Goal: Task Accomplishment & Management: Manage account settings

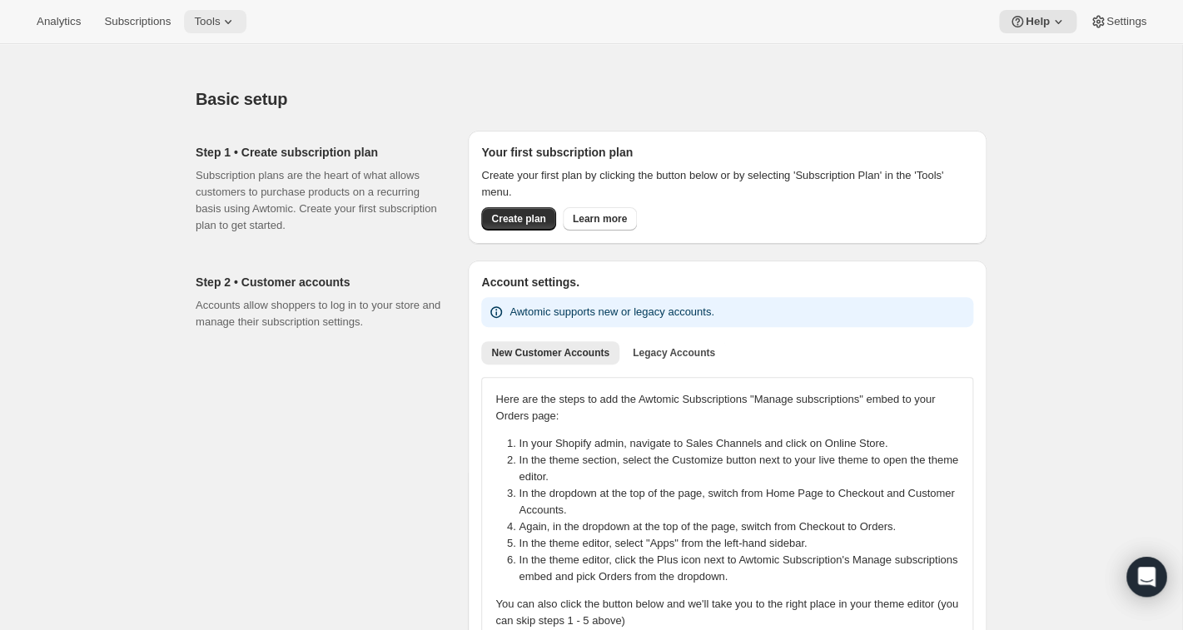
click at [236, 16] on icon at bounding box center [228, 21] width 17 height 17
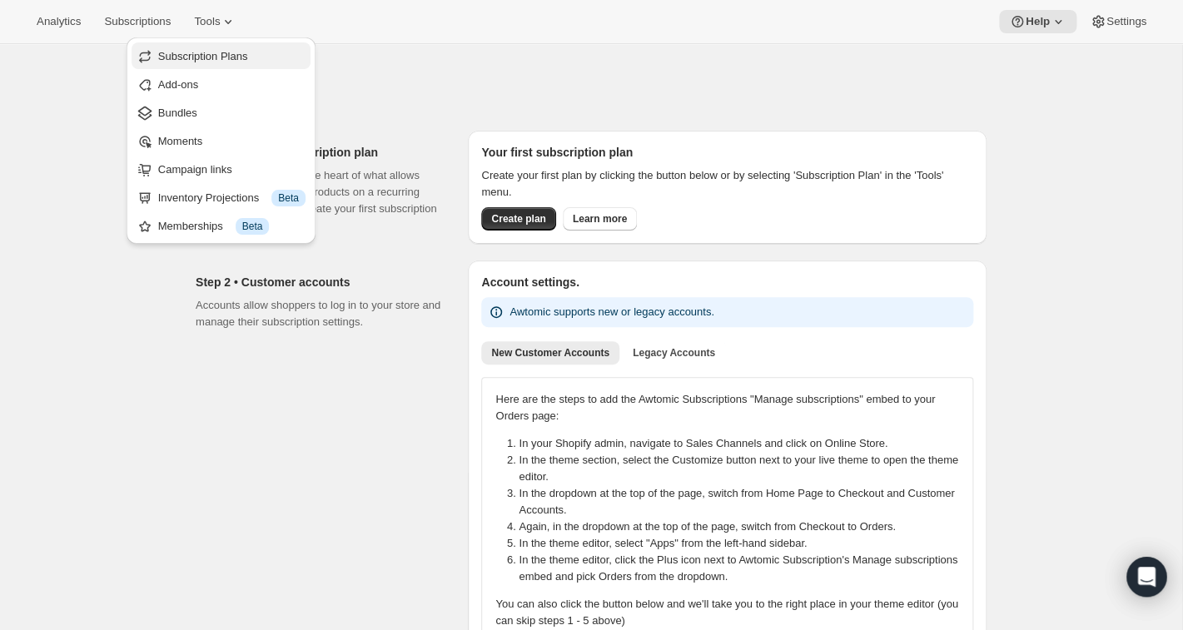
click at [221, 57] on span "Subscription Plans" at bounding box center [203, 56] width 90 height 12
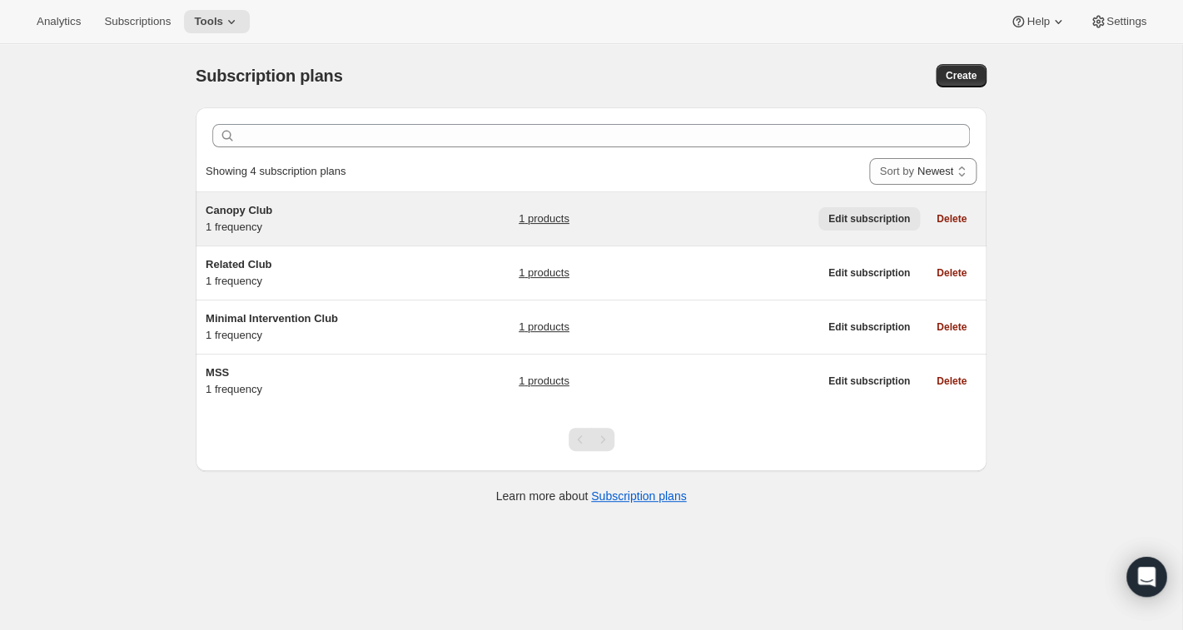
click at [849, 221] on span "Edit subscription" at bounding box center [870, 218] width 82 height 13
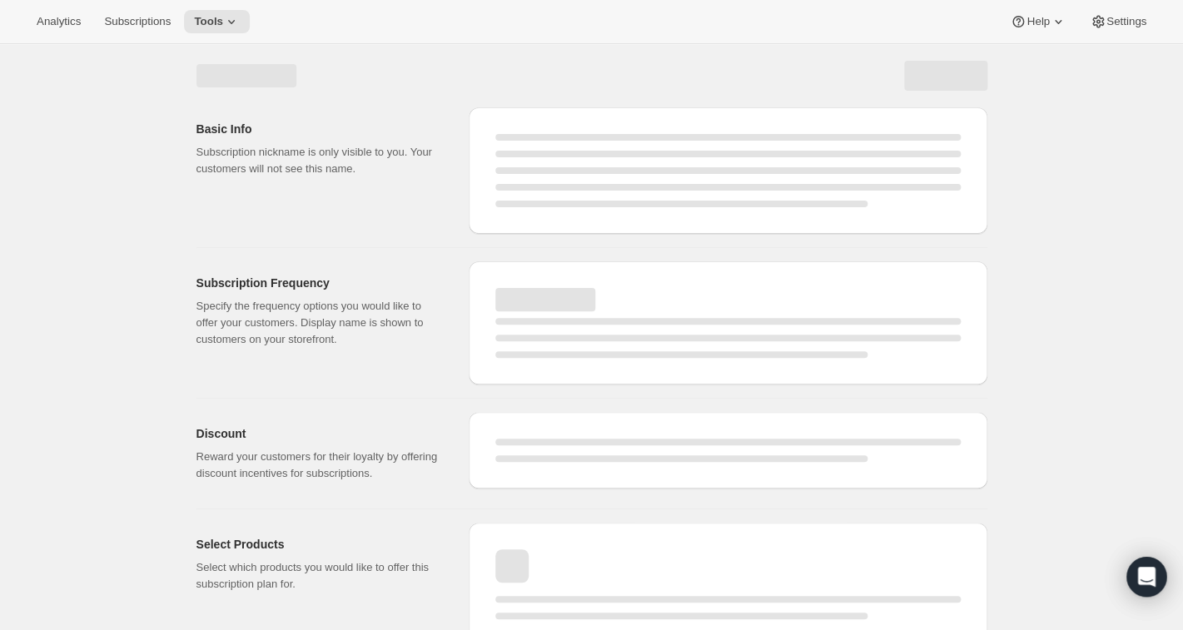
select select "WEEK"
select select "MONTH"
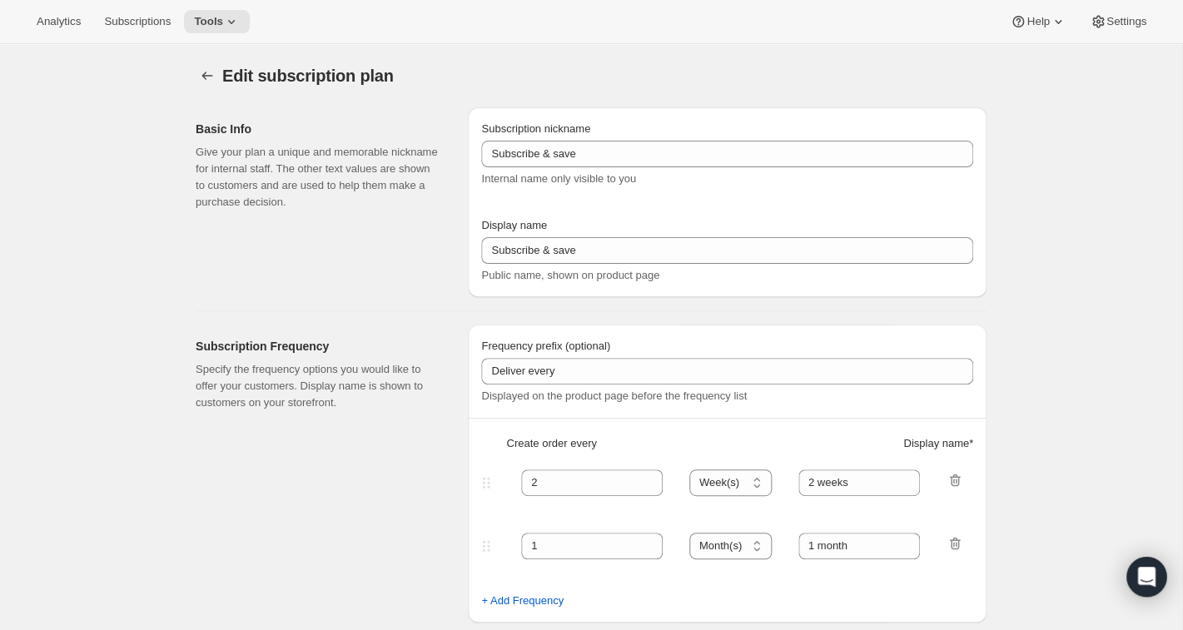
type input "Canopy Club"
type input "Join the Canopy Club"
type input "Renews every"
type input "1"
select select "YEAR"
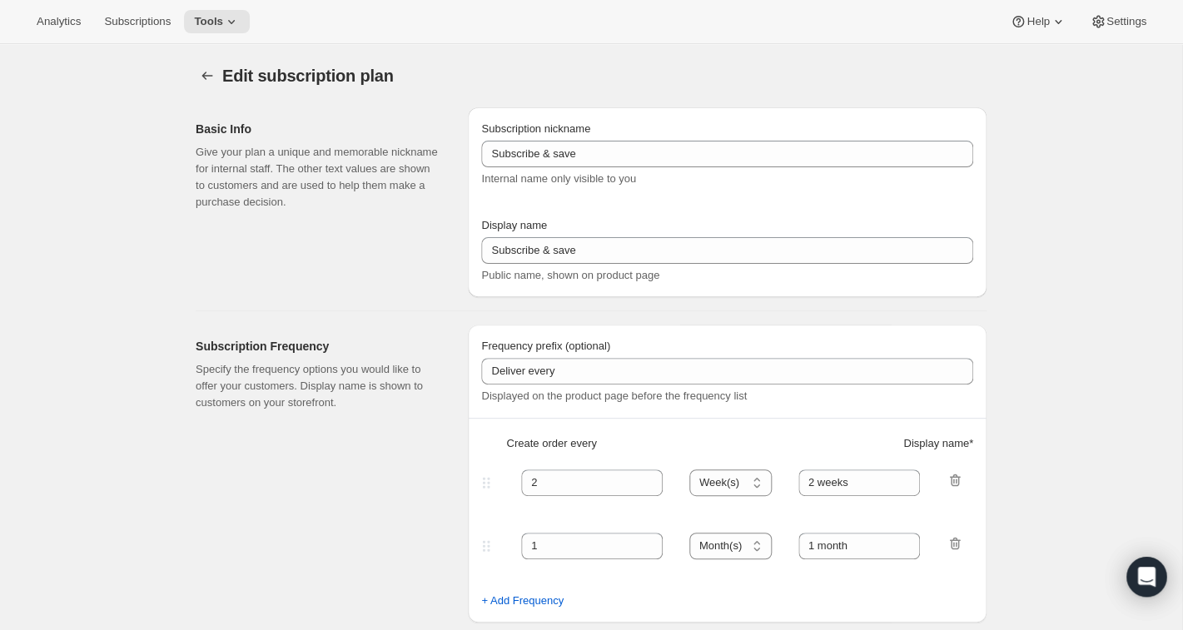
type input "1 year"
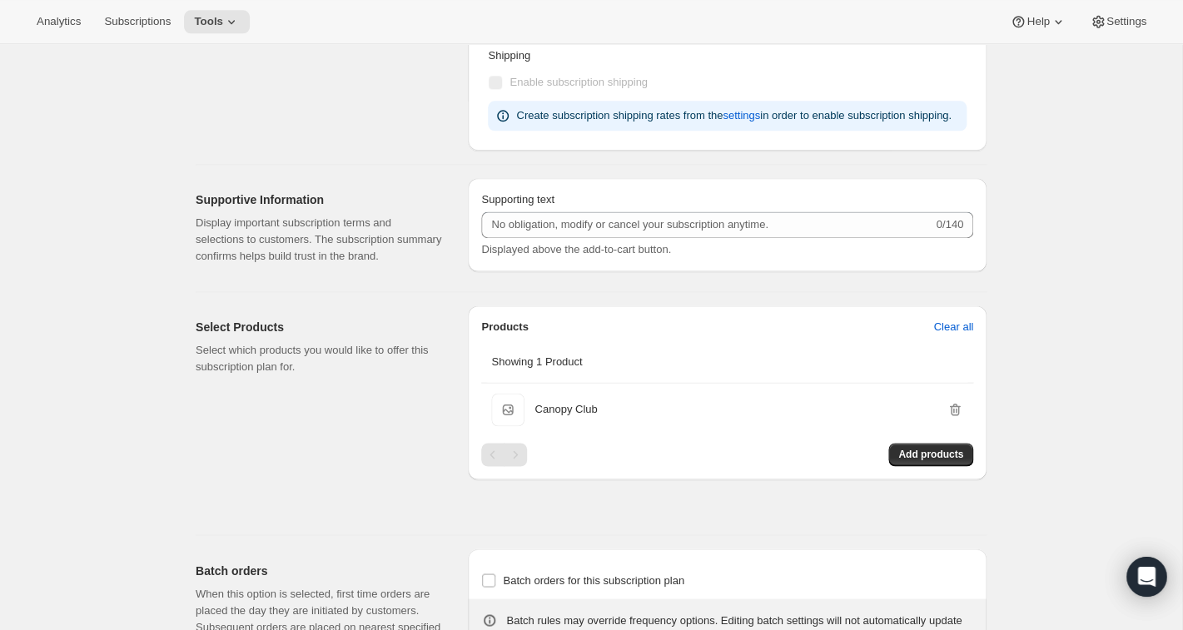
scroll to position [521, 0]
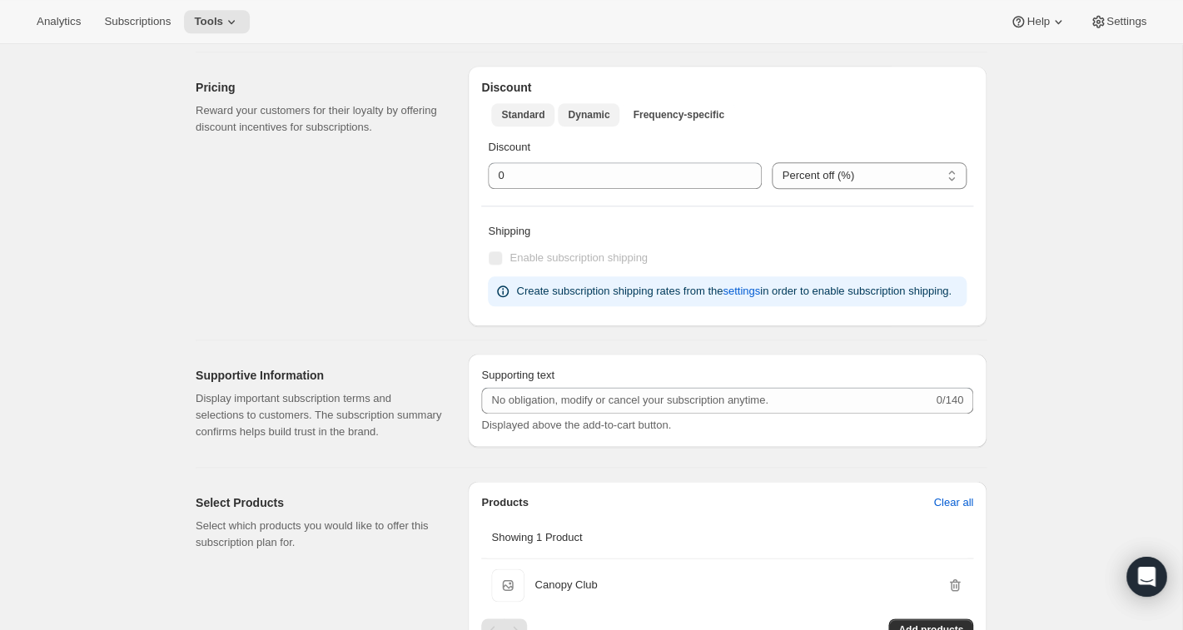
click at [605, 117] on span "Dynamic" at bounding box center [589, 114] width 42 height 13
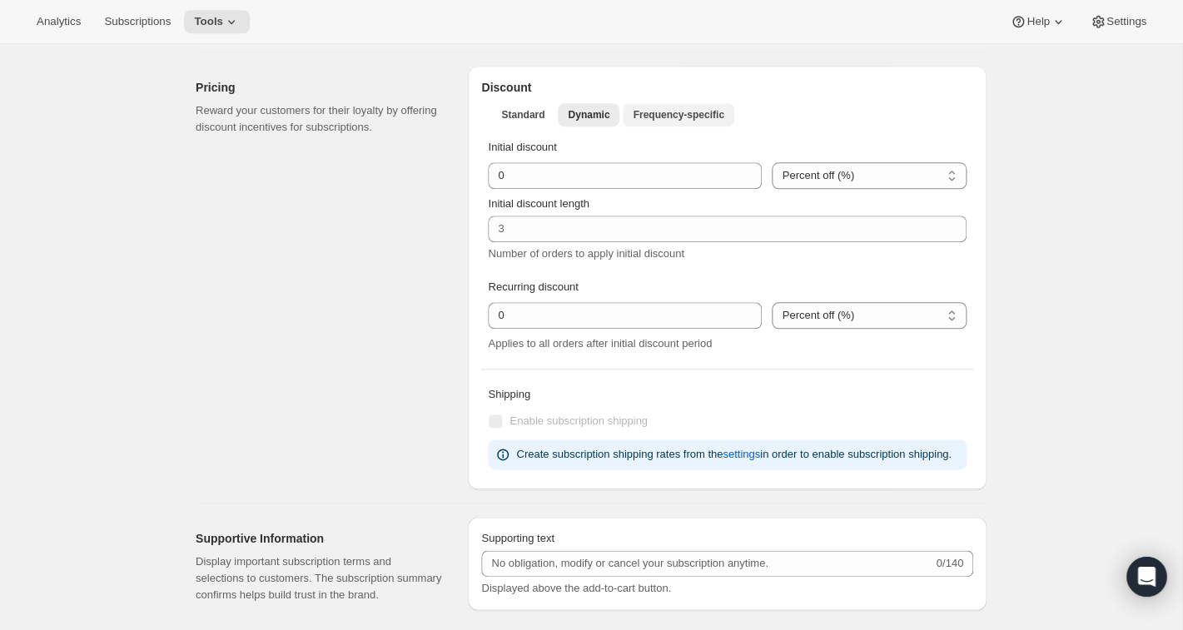
click at [645, 115] on span "Frequency-specific" at bounding box center [678, 114] width 91 height 13
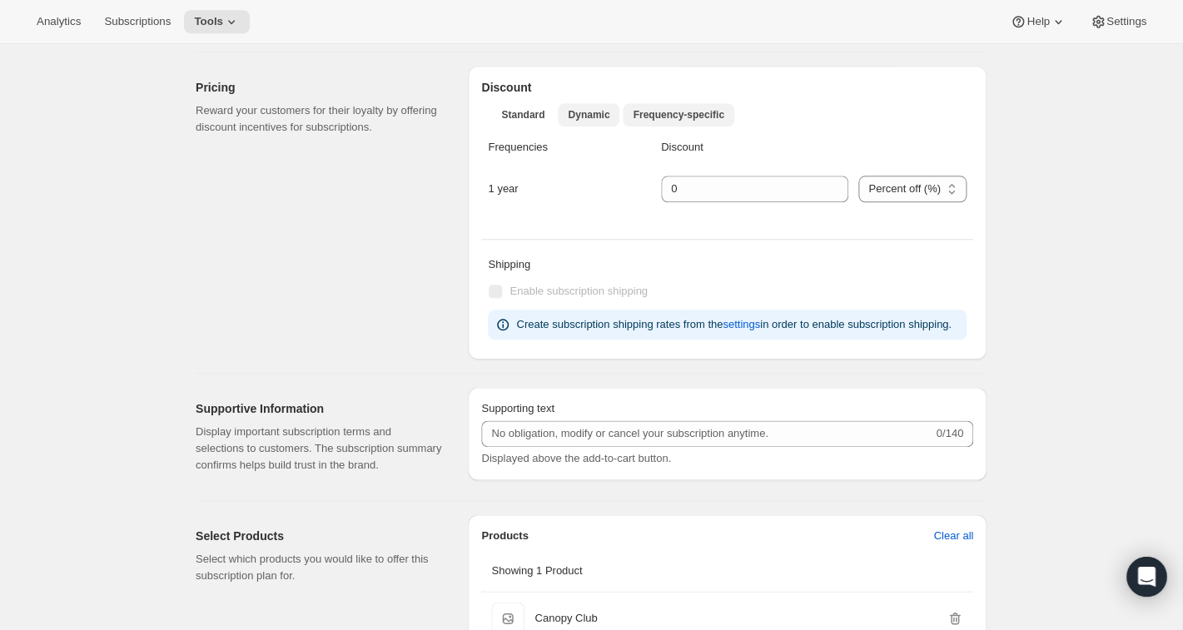
click at [590, 119] on span "Dynamic" at bounding box center [589, 114] width 42 height 13
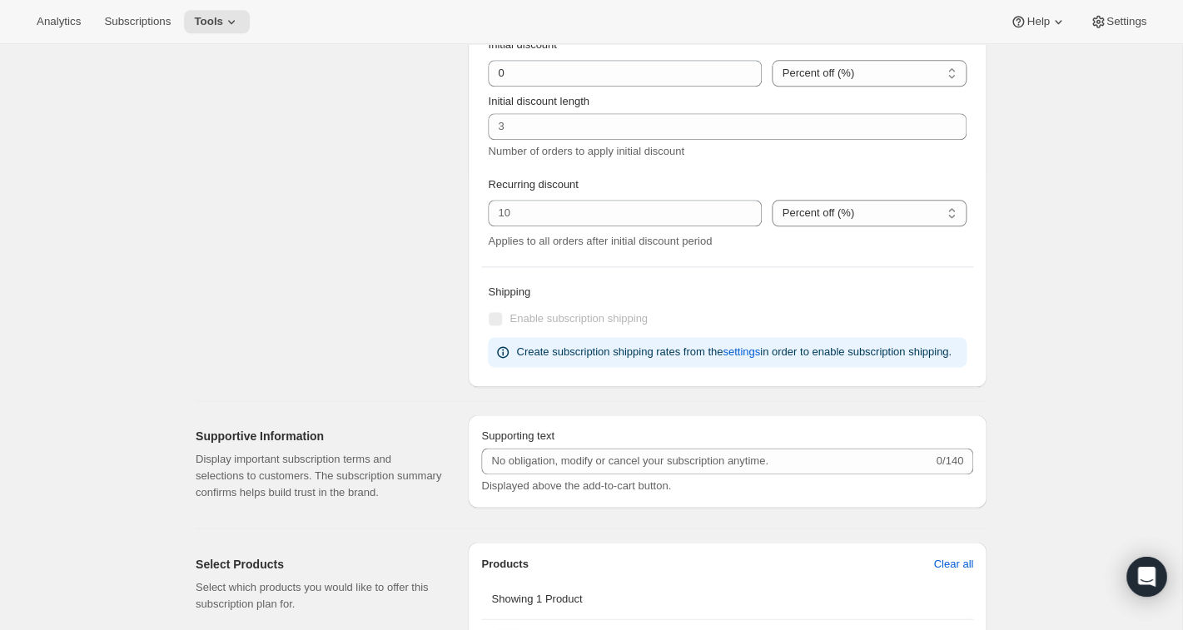
scroll to position [616, 0]
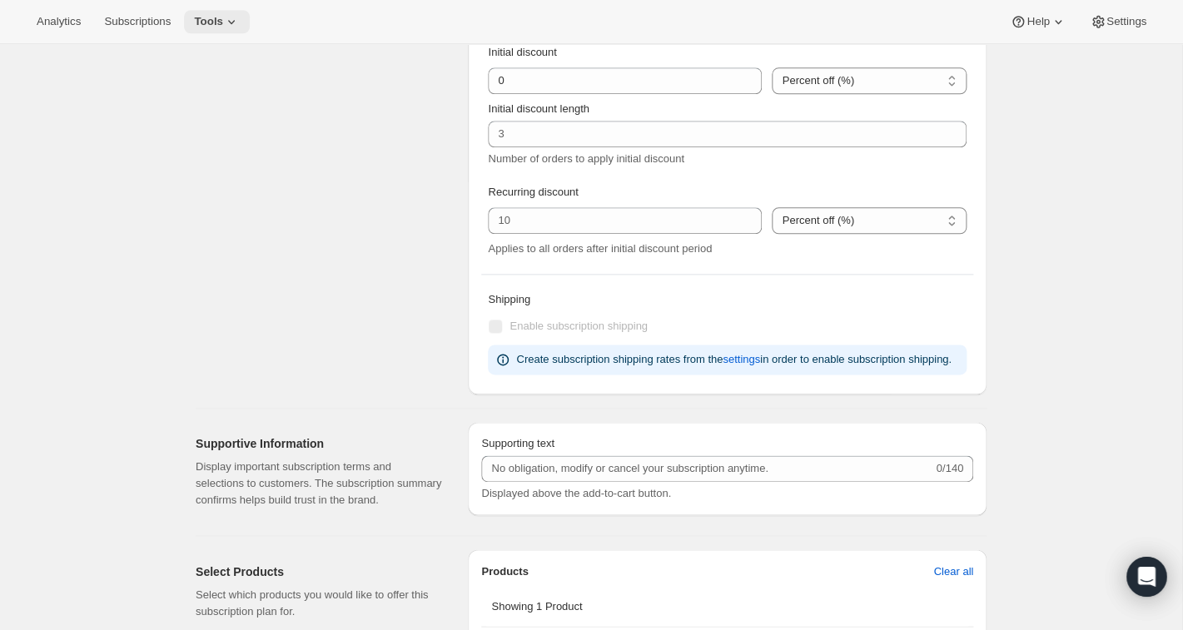
click at [223, 22] on span "Tools" at bounding box center [208, 21] width 29 height 13
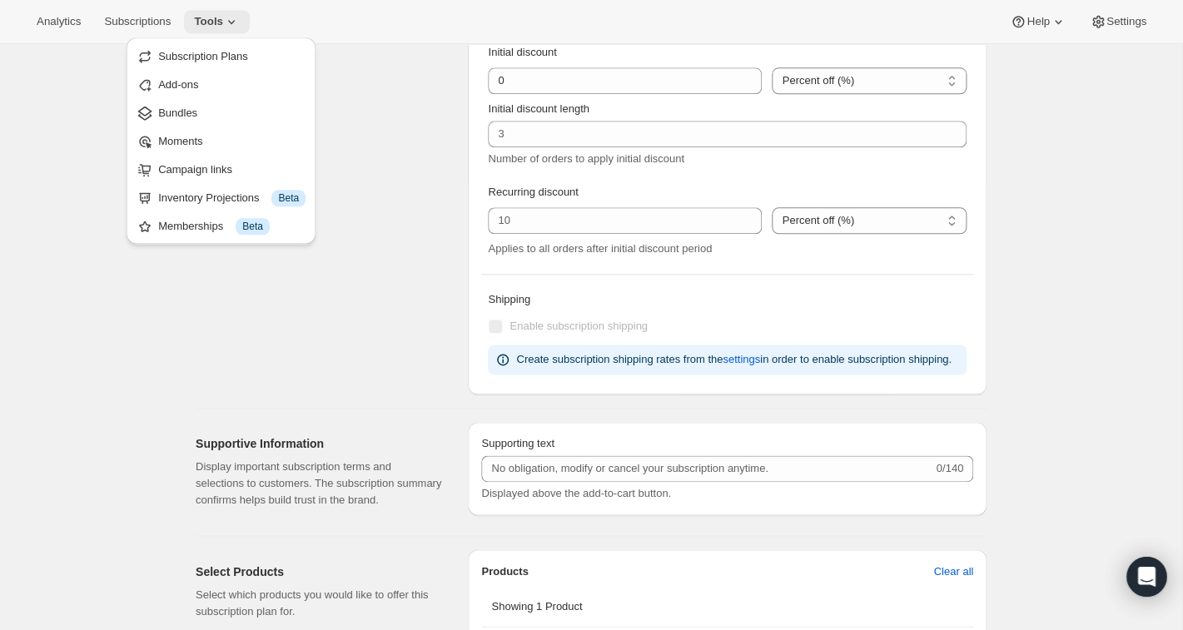
click at [223, 22] on span "Tools" at bounding box center [208, 21] width 29 height 13
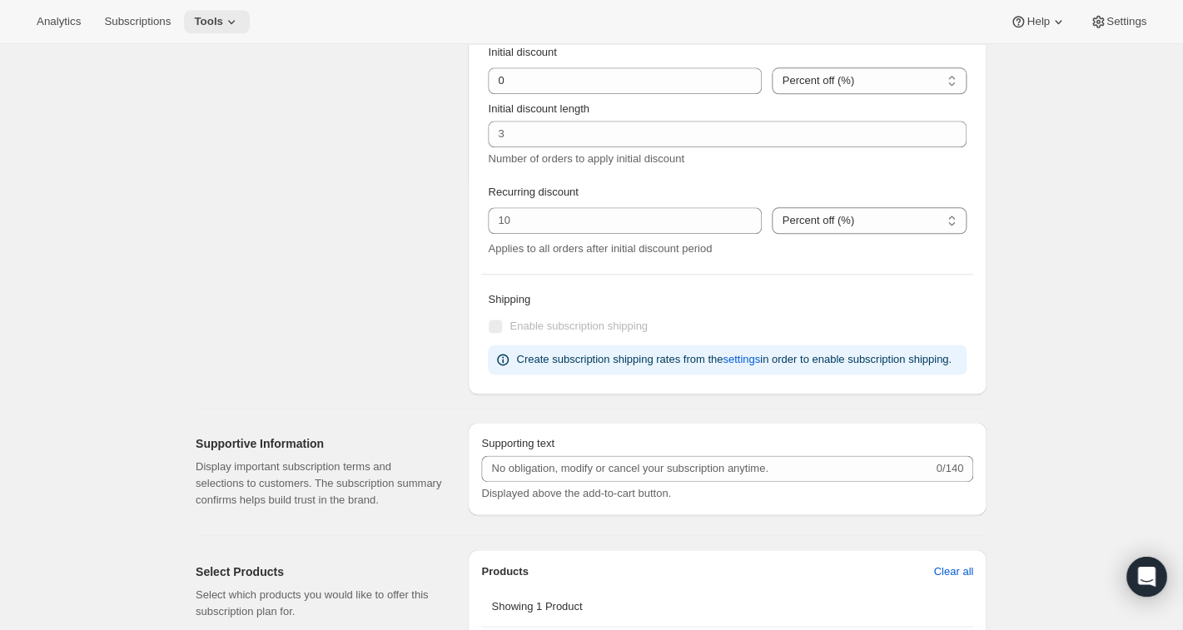
click at [236, 16] on icon at bounding box center [231, 21] width 17 height 17
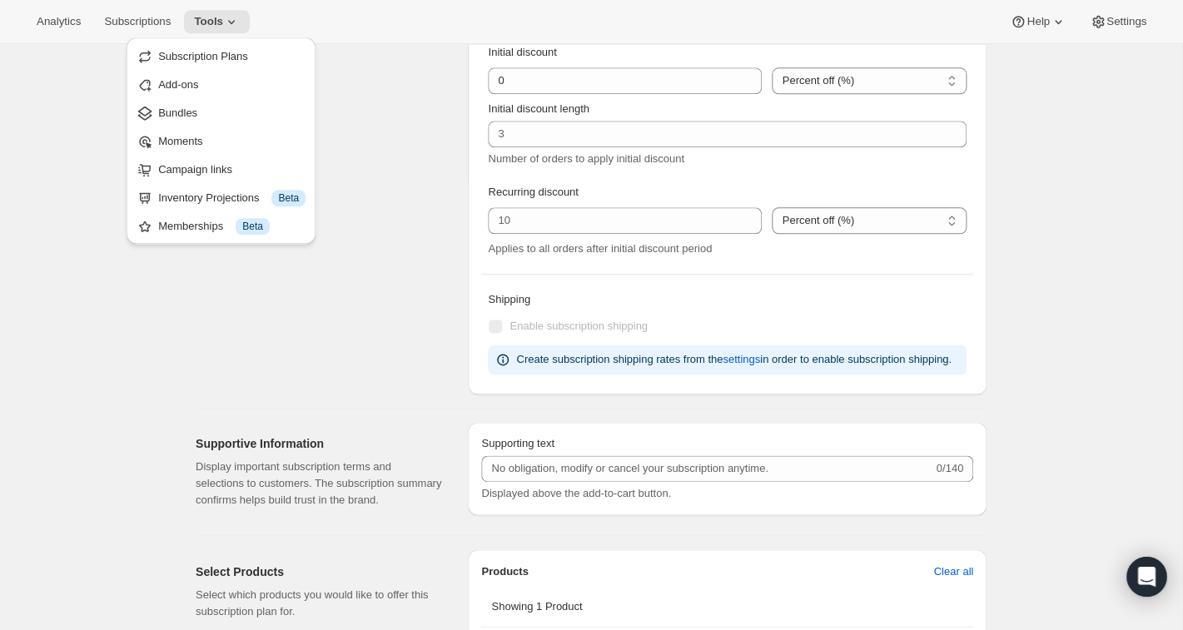
click at [376, 192] on div "Pricing Reward your customers for their loyalty by offering discount incentives…" at bounding box center [325, 183] width 259 height 424
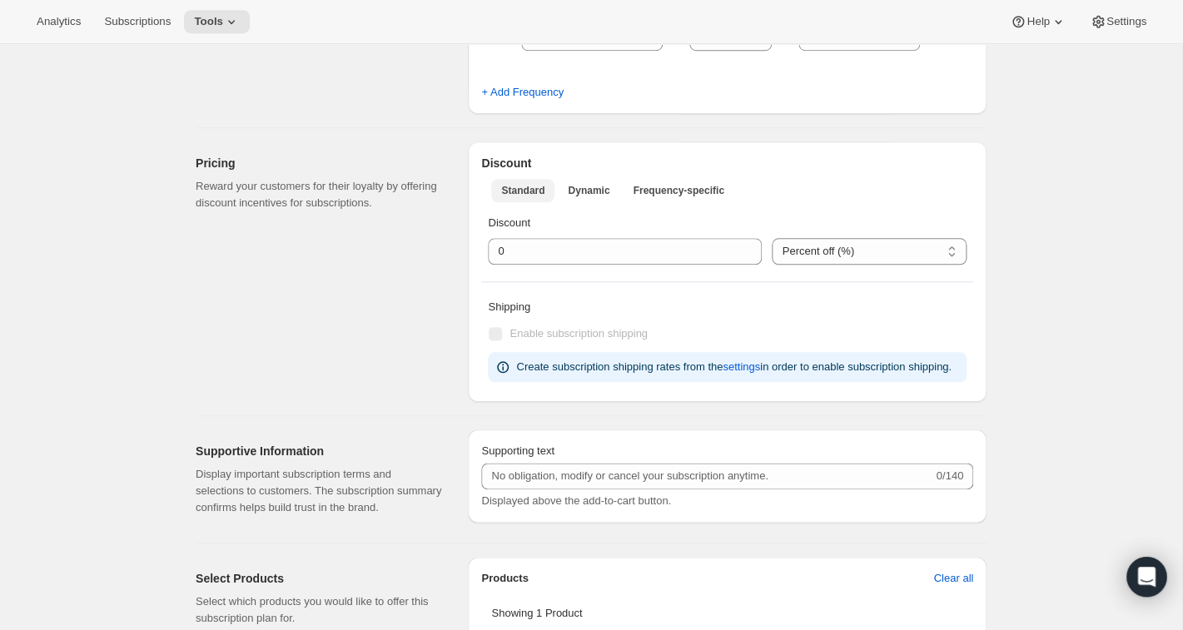
scroll to position [446, 0]
